Goal: Task Accomplishment & Management: Complete application form

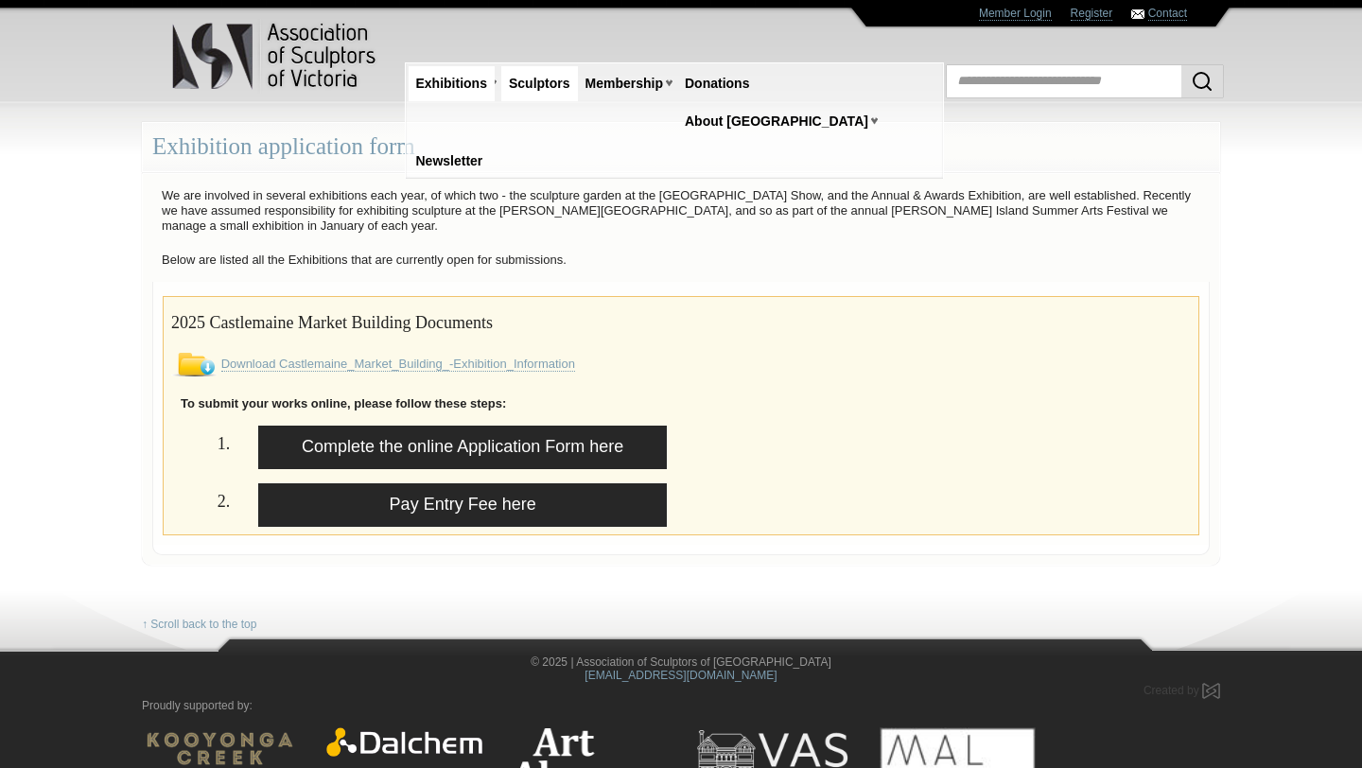
click at [527, 79] on link "Sculptors" at bounding box center [539, 83] width 77 height 35
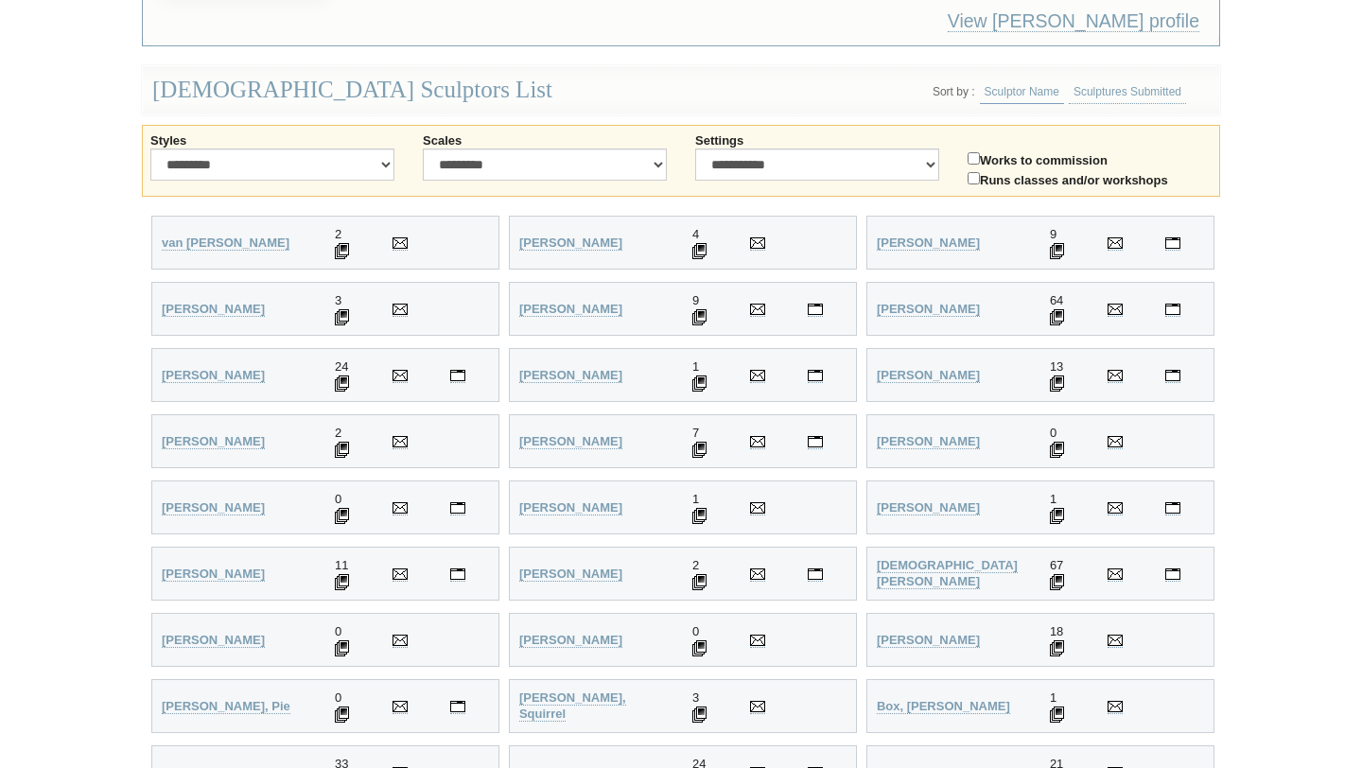
scroll to position [409, 0]
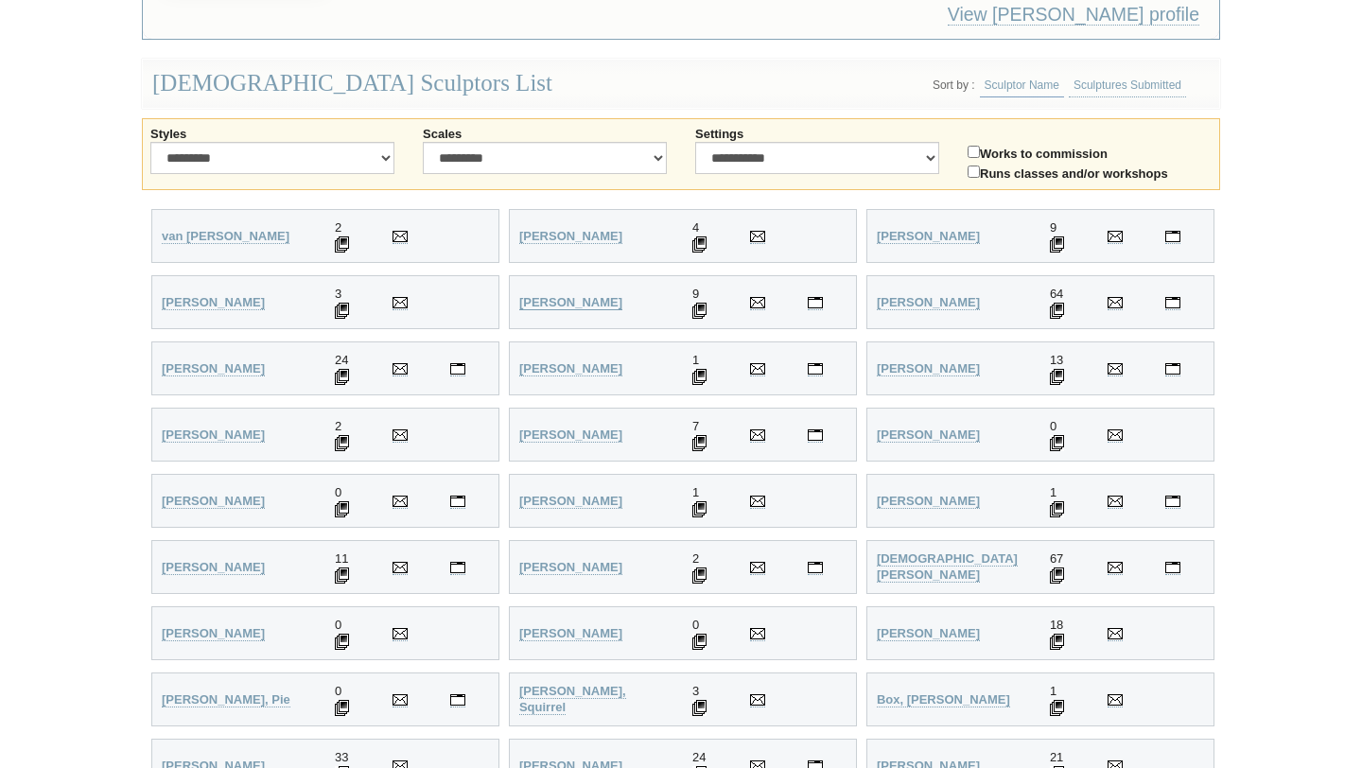
click at [570, 295] on strong "Allen, Nicole" at bounding box center [570, 302] width 103 height 14
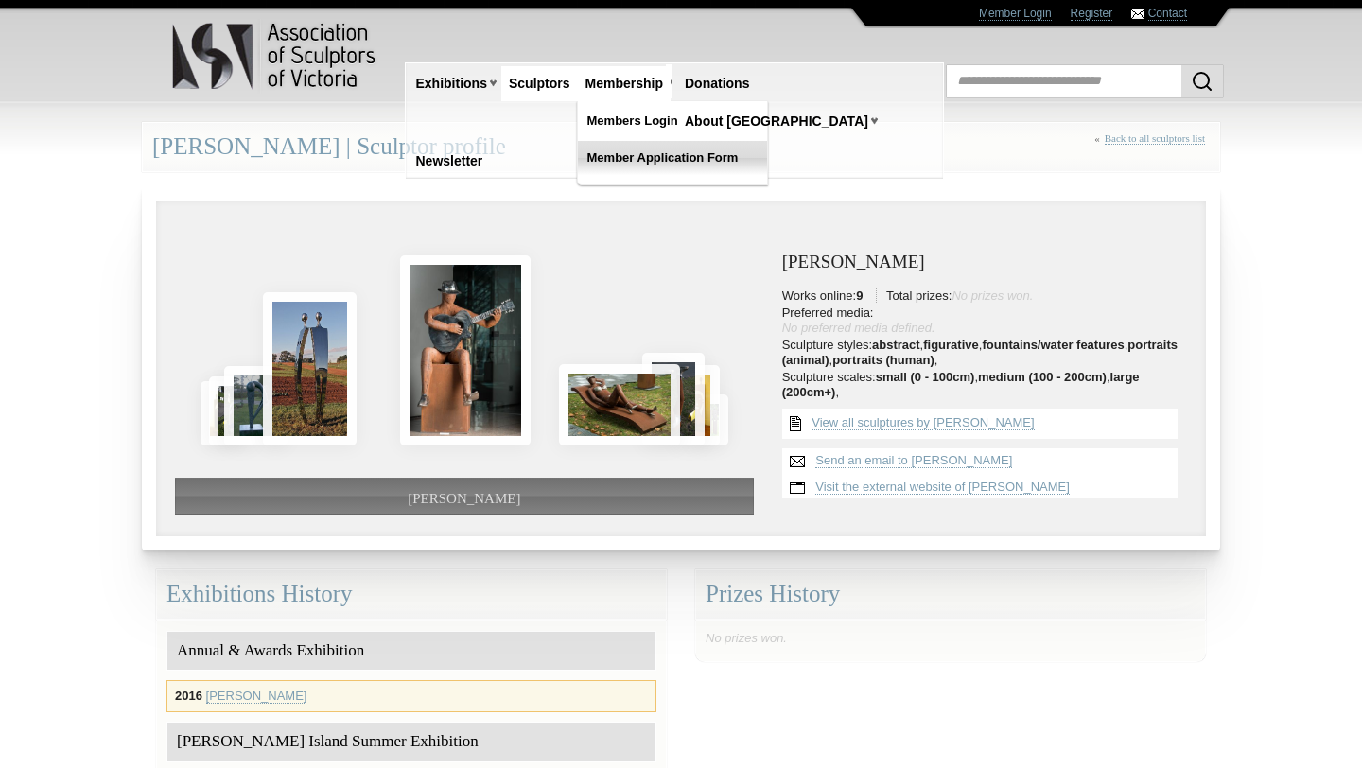
click at [624, 153] on link "Member Application Form" at bounding box center [672, 158] width 189 height 34
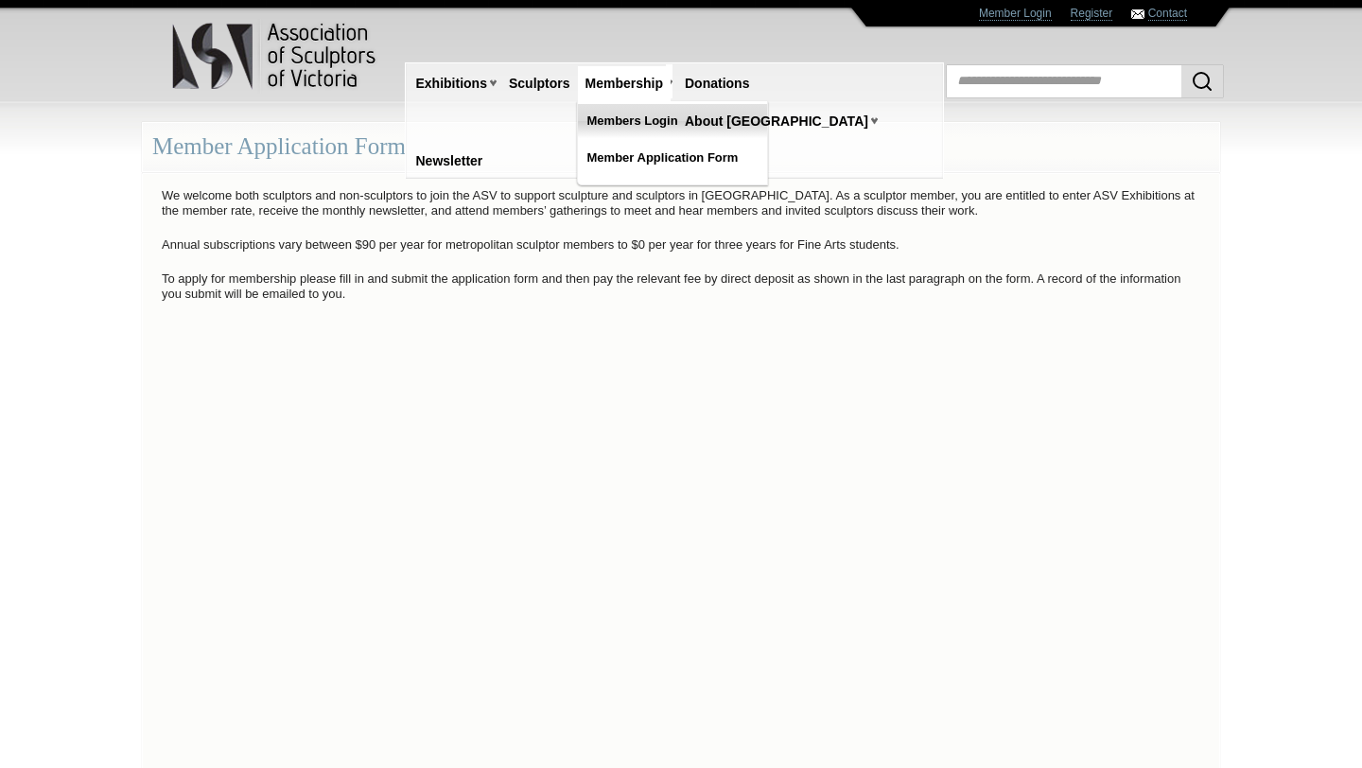
click at [633, 115] on link "Members Login" at bounding box center [672, 121] width 189 height 34
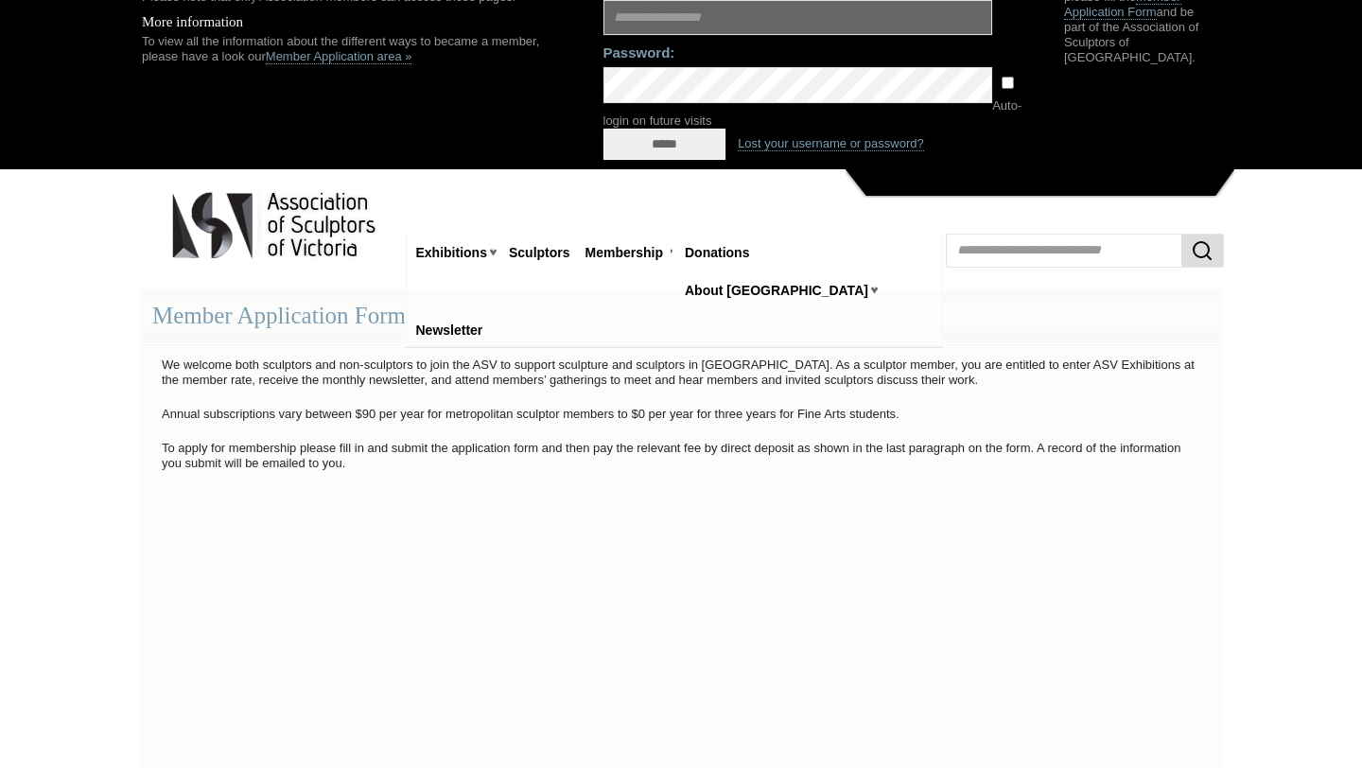
scroll to position [76, 0]
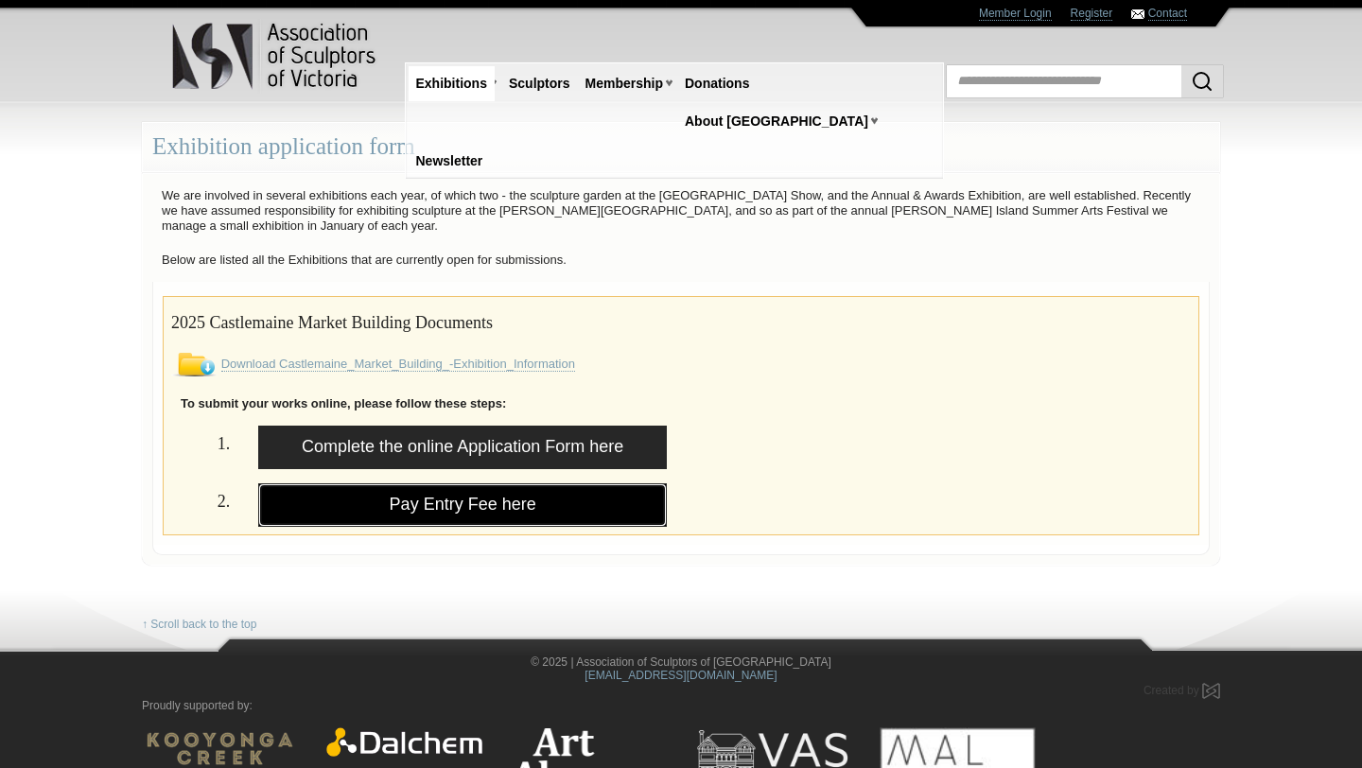
click at [525, 510] on link "Pay Entry Fee here" at bounding box center [462, 504] width 408 height 43
